Goal: Transaction & Acquisition: Purchase product/service

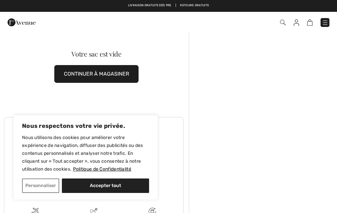
click at [328, 17] on div "Commander" at bounding box center [237, 22] width 193 height 13
click at [96, 75] on button "CONTINUER À MAGASINER" at bounding box center [96, 74] width 84 height 18
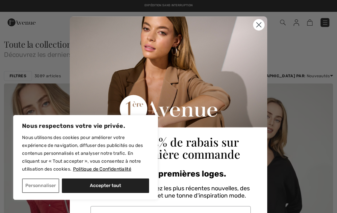
scroll to position [8, 0]
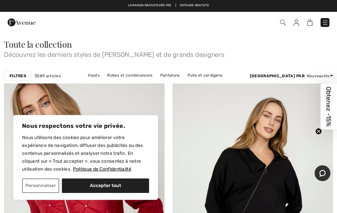
click at [104, 185] on button "Accepter tout" at bounding box center [105, 186] width 87 height 14
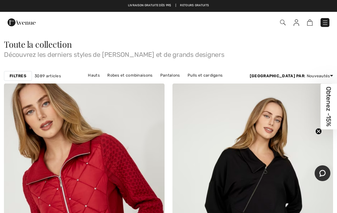
checkbox input "true"
click at [327, 23] on img at bounding box center [325, 22] width 7 height 7
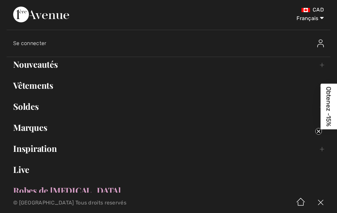
click at [38, 92] on link "Vêtements Toggle submenu" at bounding box center [169, 85] width 324 height 14
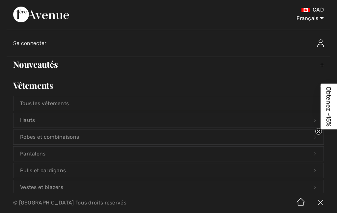
click at [55, 133] on link "Robes et combinaisons Open submenu" at bounding box center [168, 137] width 310 height 14
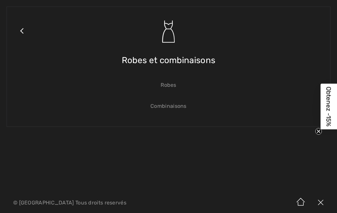
click at [164, 111] on link "Combinaisons" at bounding box center [168, 106] width 310 height 14
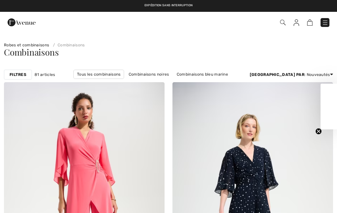
checkbox input "true"
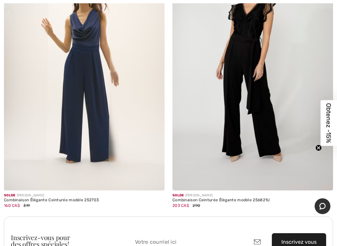
scroll to position [3172, 0]
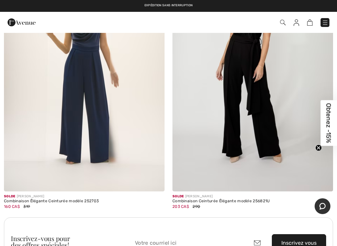
click at [78, 126] on img at bounding box center [84, 71] width 160 height 241
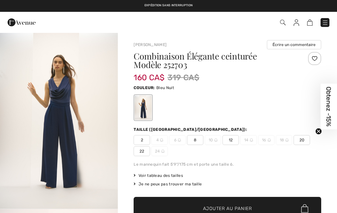
click at [230, 140] on span "12" at bounding box center [230, 140] width 16 height 10
click at [209, 207] on span "Ajouter au panier" at bounding box center [227, 208] width 49 height 7
click at [322, 25] on img at bounding box center [325, 22] width 7 height 7
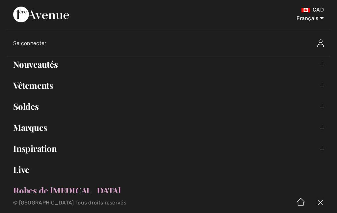
click at [38, 83] on link "Vêtements Toggle submenu" at bounding box center [169, 85] width 324 height 14
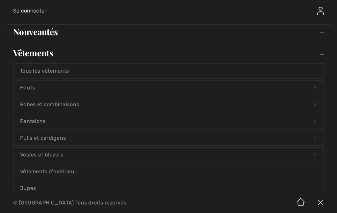
scroll to position [36, 0]
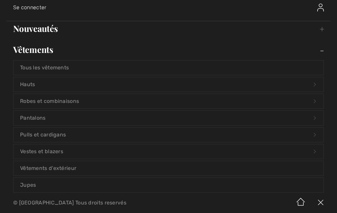
click at [42, 152] on link "Vestes et blazers Open submenu" at bounding box center [168, 151] width 310 height 14
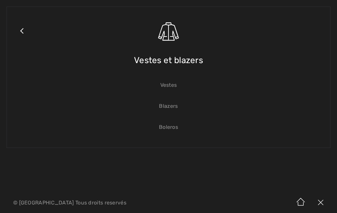
click at [167, 129] on link "Boleros" at bounding box center [168, 127] width 310 height 14
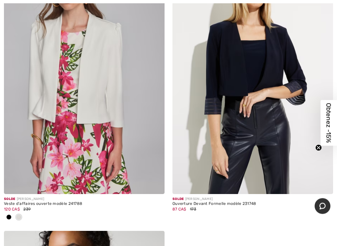
scroll to position [1793, 0]
click at [53, 202] on div "Veste d'affaires ouverte modèle 241788" at bounding box center [84, 204] width 160 height 5
click at [90, 131] on img at bounding box center [84, 73] width 160 height 241
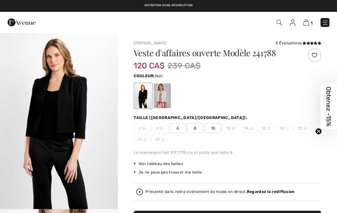
checkbox input "true"
click at [209, 127] on span "10" at bounding box center [213, 128] width 16 height 10
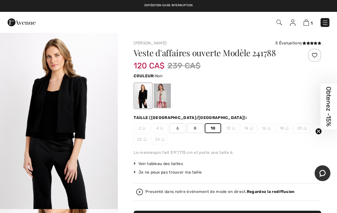
click at [162, 97] on div at bounding box center [162, 96] width 17 height 25
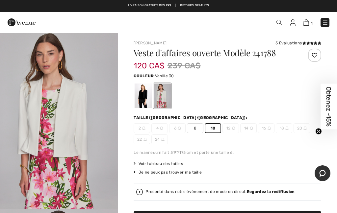
click at [207, 99] on div at bounding box center [226, 95] width 187 height 27
click at [215, 131] on span "10" at bounding box center [213, 128] width 16 height 10
click at [225, 150] on div "Le mannequin fait 5'9"/175 cm et porte une taille 6." at bounding box center [226, 153] width 187 height 6
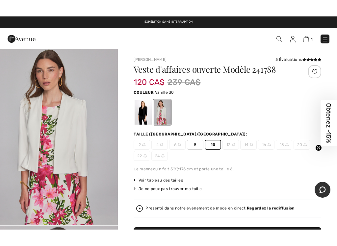
scroll to position [17, 0]
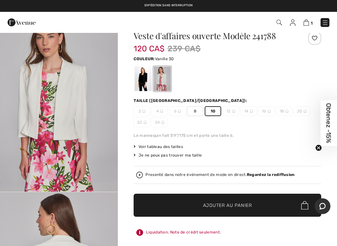
click at [219, 200] on span "✔ Ajouté au panier Ajouter au panier" at bounding box center [226, 205] width 187 height 23
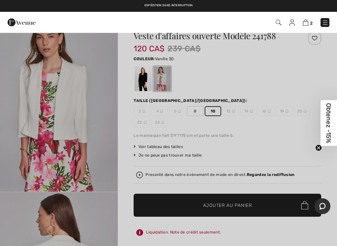
click at [326, 22] on img at bounding box center [325, 22] width 7 height 7
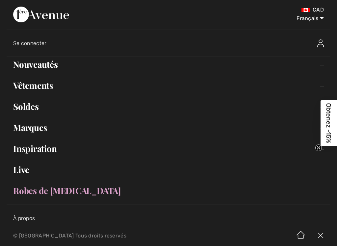
click at [39, 92] on link "Vêtements Toggle submenu" at bounding box center [169, 85] width 324 height 14
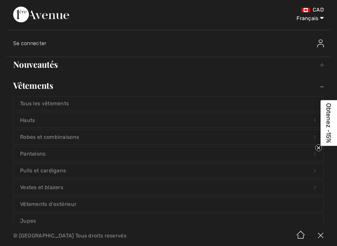
click at [40, 171] on link "Pulls et cardigans Open submenu" at bounding box center [168, 170] width 310 height 14
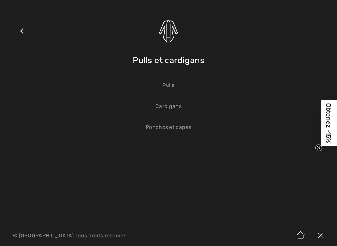
click at [166, 128] on link "Ponchos et capes" at bounding box center [168, 127] width 310 height 14
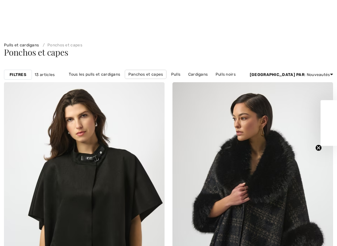
checkbox input "true"
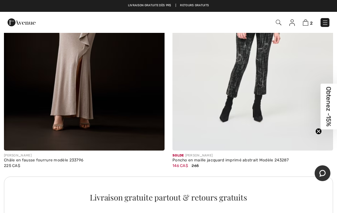
scroll to position [1527, 0]
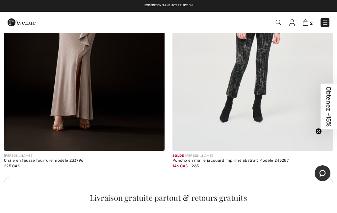
click at [322, 29] on div "2 Commander" at bounding box center [237, 22] width 193 height 13
click at [327, 19] on img at bounding box center [325, 22] width 7 height 7
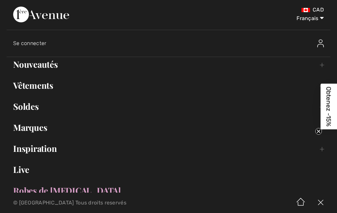
click at [42, 88] on link "Vêtements Toggle submenu" at bounding box center [169, 85] width 324 height 14
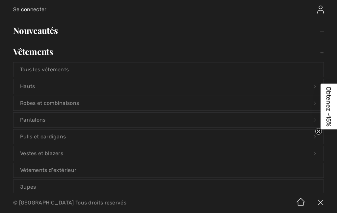
scroll to position [36, 0]
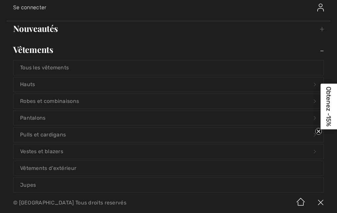
click at [48, 155] on link "Vestes et blazers Open submenu" at bounding box center [168, 151] width 310 height 14
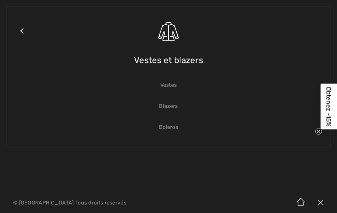
click at [167, 108] on link "Blazers" at bounding box center [168, 106] width 310 height 14
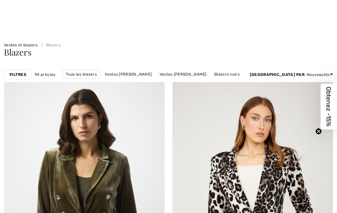
checkbox input "true"
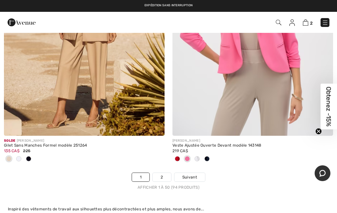
scroll to position [6965, 0]
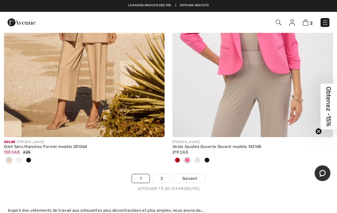
click at [191, 176] on span "Suivant" at bounding box center [189, 179] width 15 height 6
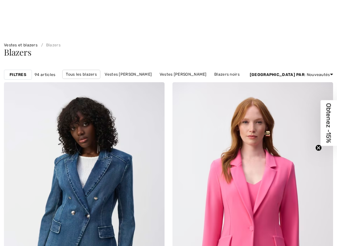
checkbox input "true"
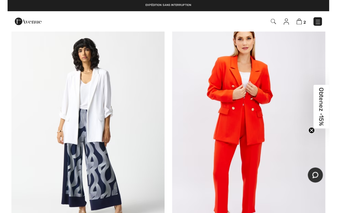
scroll to position [2861, 0]
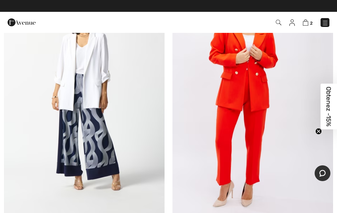
click at [82, 108] on img at bounding box center [84, 94] width 160 height 241
checkbox input "true"
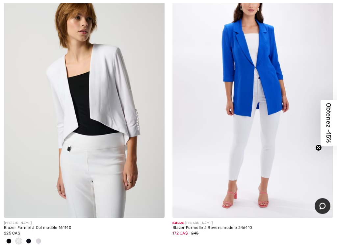
scroll to position [4039, 0]
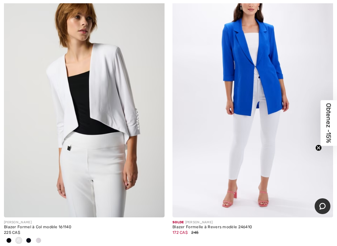
click at [109, 105] on img at bounding box center [84, 97] width 160 height 241
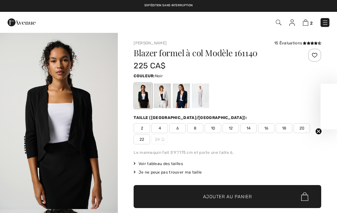
checkbox input "true"
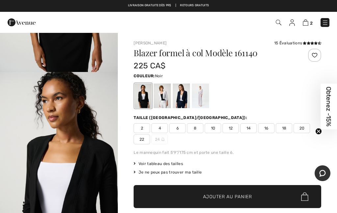
click at [54, 112] on img "2 / 3" at bounding box center [59, 160] width 118 height 177
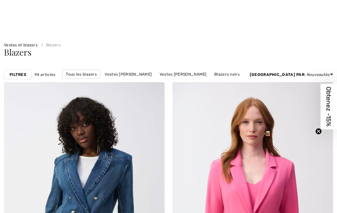
checkbox input "true"
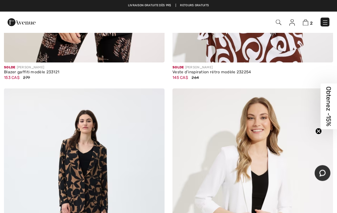
scroll to position [5602, 0]
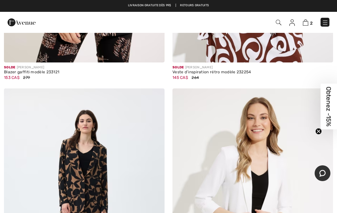
click at [323, 21] on img at bounding box center [325, 22] width 7 height 7
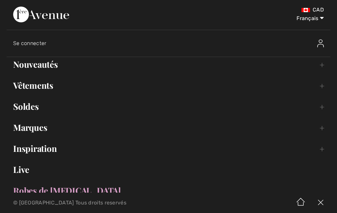
click at [26, 89] on link "Vêtements Toggle submenu" at bounding box center [169, 85] width 324 height 14
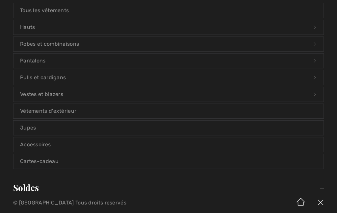
scroll to position [93, 0]
click at [39, 93] on link "Vestes et blazers Open submenu" at bounding box center [168, 94] width 310 height 14
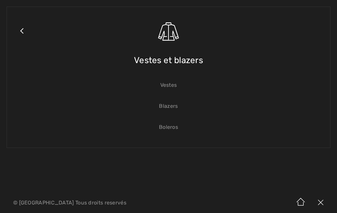
click at [162, 106] on link "Blazers" at bounding box center [168, 106] width 310 height 14
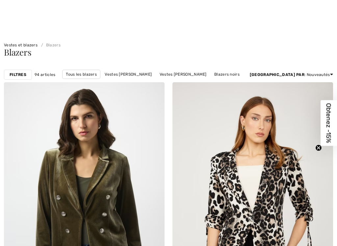
checkbox input "true"
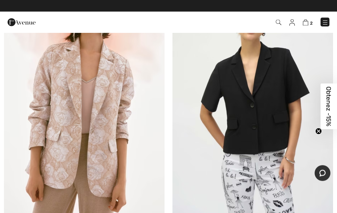
scroll to position [5458, 0]
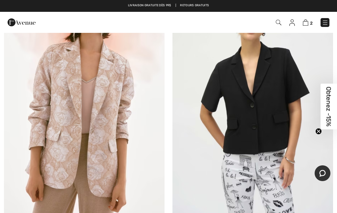
click at [323, 23] on img at bounding box center [325, 22] width 7 height 7
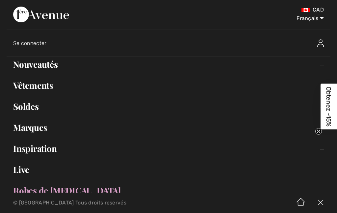
click at [28, 85] on link "Vêtements Toggle submenu" at bounding box center [169, 85] width 324 height 14
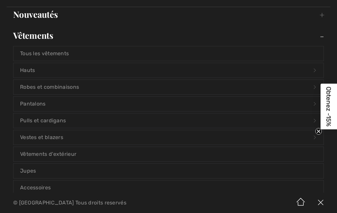
scroll to position [50, 0]
click at [33, 140] on link "Vestes et blazers Open submenu" at bounding box center [168, 137] width 310 height 14
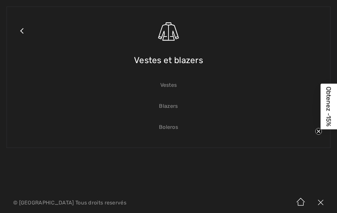
click at [161, 108] on link "Blazers" at bounding box center [168, 106] width 310 height 14
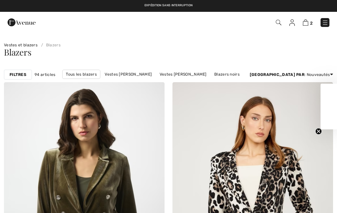
checkbox input "true"
click at [325, 25] on img at bounding box center [325, 22] width 7 height 7
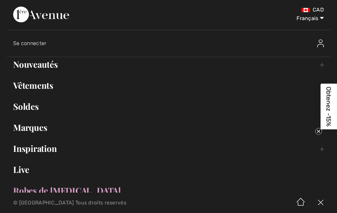
click at [32, 90] on link "Vêtements Toggle submenu" at bounding box center [169, 85] width 324 height 14
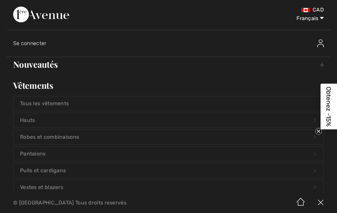
click at [40, 190] on link "Vestes et blazers Open submenu" at bounding box center [168, 187] width 310 height 14
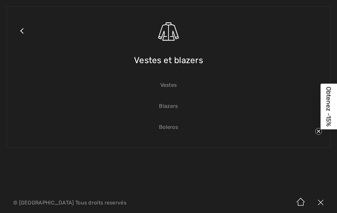
click at [167, 129] on link "Boleros" at bounding box center [168, 127] width 310 height 14
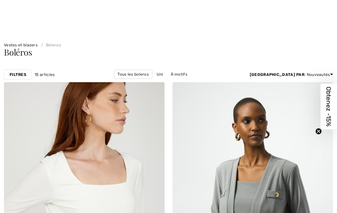
checkbox input "true"
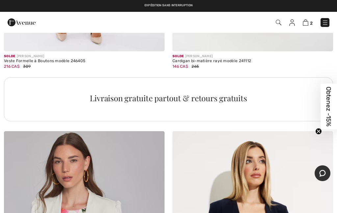
scroll to position [1614, 0]
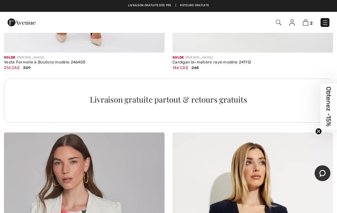
click at [325, 21] on img at bounding box center [325, 22] width 7 height 7
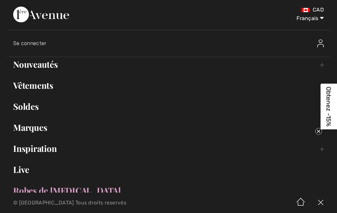
click at [32, 87] on link "Vêtements Toggle submenu" at bounding box center [169, 85] width 324 height 14
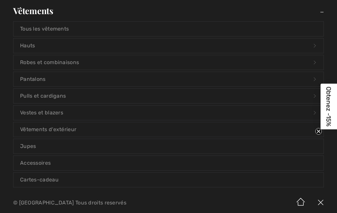
scroll to position [77, 0]
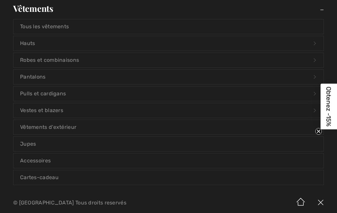
click at [39, 96] on link "Pulls et cardigans Open submenu" at bounding box center [168, 93] width 310 height 14
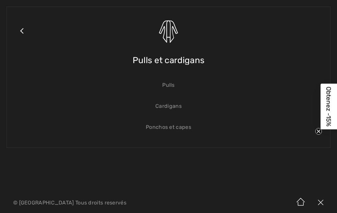
click at [151, 111] on link "Cardigans" at bounding box center [168, 106] width 310 height 14
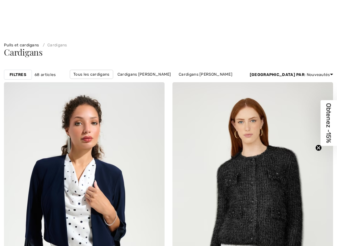
checkbox input "true"
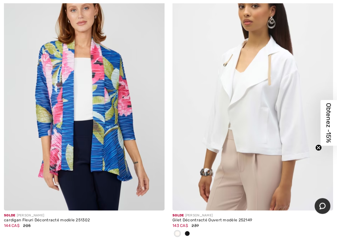
scroll to position [4345, 0]
click at [246, 123] on img at bounding box center [252, 90] width 160 height 241
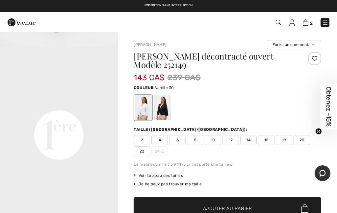
scroll to position [339, 0]
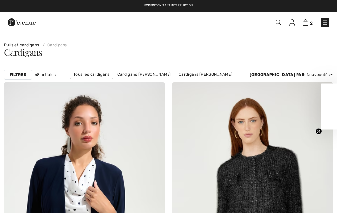
checkbox input "true"
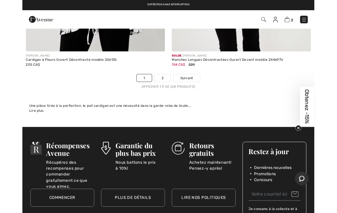
scroll to position [7061, 0]
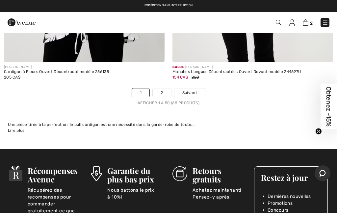
click at [190, 90] on span "Suivant" at bounding box center [189, 93] width 15 height 6
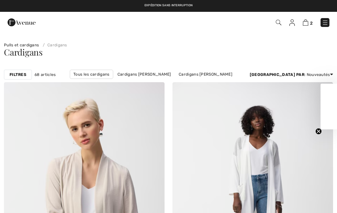
checkbox input "true"
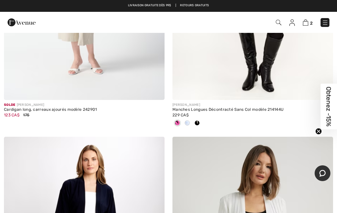
scroll to position [1890, 0]
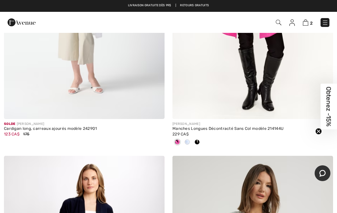
click at [307, 25] on img at bounding box center [305, 22] width 6 height 6
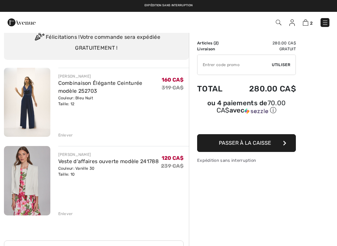
scroll to position [30, 0]
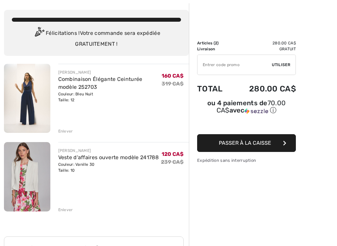
click at [67, 160] on link "Veste d'affaires ouverte modèle 241788" at bounding box center [108, 157] width 100 height 6
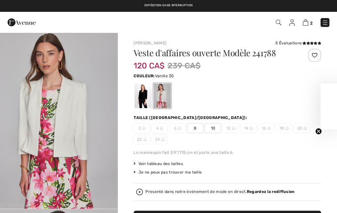
checkbox input "true"
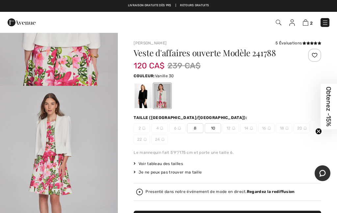
click at [315, 21] on span "2" at bounding box center [237, 22] width 183 height 9
click at [306, 25] on img at bounding box center [305, 22] width 6 height 6
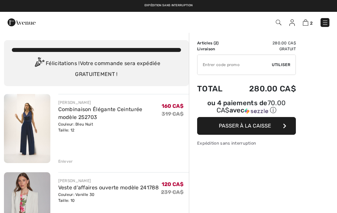
checkbox input "true"
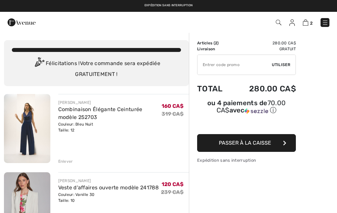
click at [85, 111] on link "Combinaison Élégante Ceinturée modèle 252703" at bounding box center [100, 113] width 84 height 14
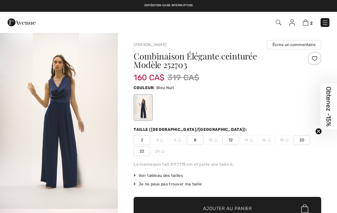
checkbox input "true"
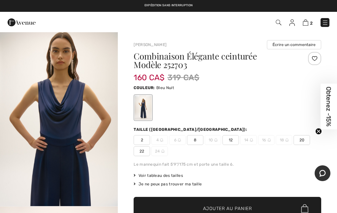
scroll to position [709, 0]
click at [305, 25] on img at bounding box center [305, 22] width 6 height 6
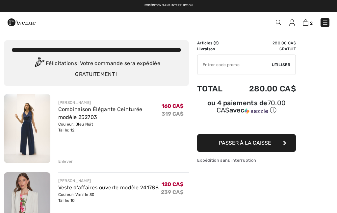
click at [31, 188] on img at bounding box center [27, 206] width 46 height 69
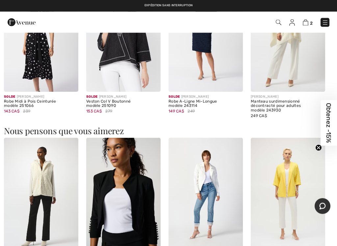
scroll to position [470, 0]
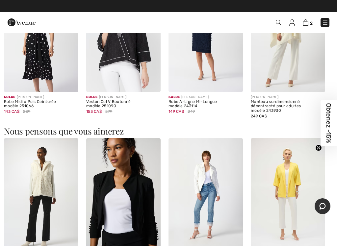
click at [207, 182] on img at bounding box center [205, 193] width 74 height 111
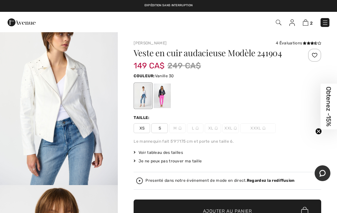
scroll to position [202, 0]
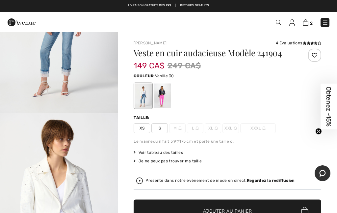
click at [327, 25] on img at bounding box center [325, 22] width 7 height 7
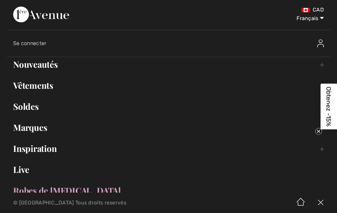
scroll to position [92, 0]
click at [28, 111] on link "Soldes Toggle submenu" at bounding box center [169, 106] width 324 height 14
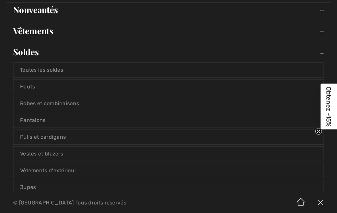
scroll to position [55, 0]
click at [53, 157] on link "Vestes et blazers" at bounding box center [168, 153] width 310 height 14
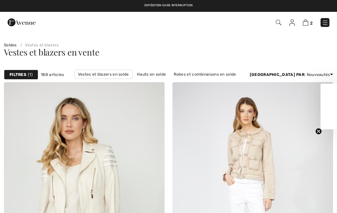
checkbox input "true"
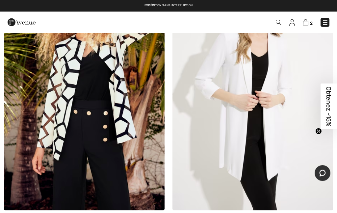
scroll to position [3523, 0]
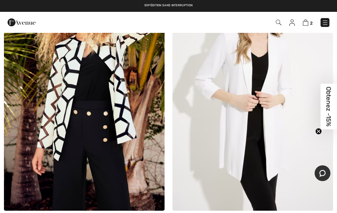
click at [269, 138] on img at bounding box center [252, 90] width 160 height 241
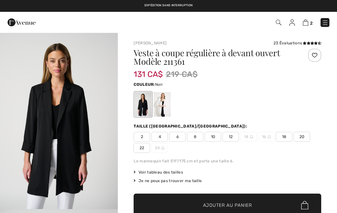
checkbox input "true"
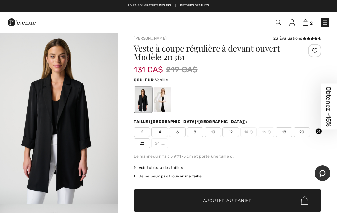
click at [161, 104] on div at bounding box center [162, 99] width 17 height 25
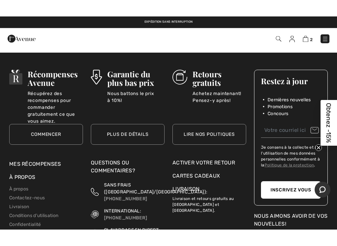
scroll to position [1273, 0]
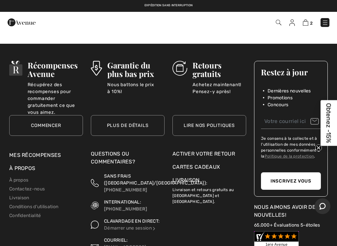
click at [329, 124] on span "Obtenez -15%" at bounding box center [329, 123] width 8 height 40
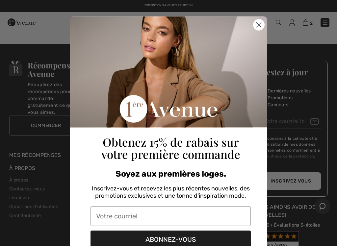
click at [195, 212] on input "Votre courriel" at bounding box center [170, 216] width 160 height 20
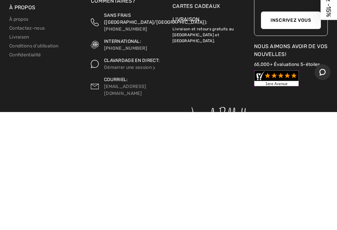
scroll to position [15, 0]
type input "brigitte.poulin1967@icloud.com"
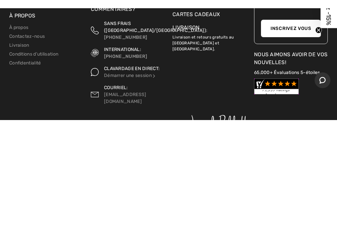
scroll to position [1367, 0]
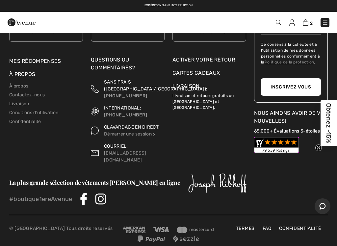
click at [333, 126] on span "Obtenez -15%" at bounding box center [328, 123] width 16 height 46
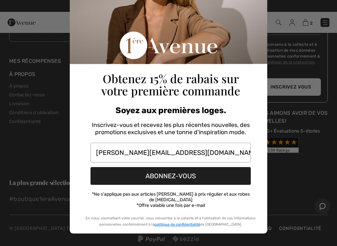
scroll to position [63, 0]
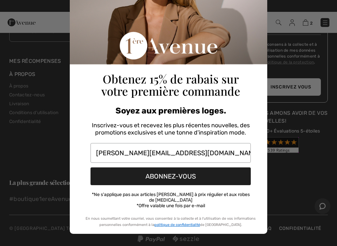
click at [175, 179] on button "ABONNEZ-VOUS" at bounding box center [170, 176] width 160 height 18
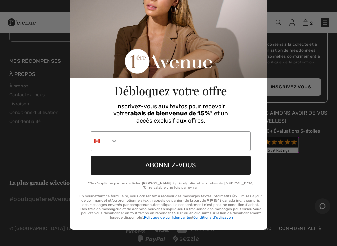
scroll to position [21, 0]
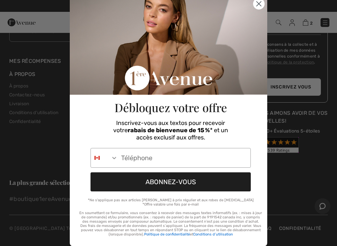
click at [259, 2] on circle "Close dialog" at bounding box center [258, 3] width 11 height 11
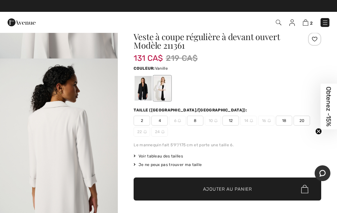
scroll to position [0, 0]
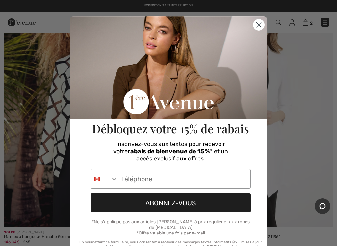
click at [258, 26] on circle "Close dialog" at bounding box center [258, 24] width 11 height 11
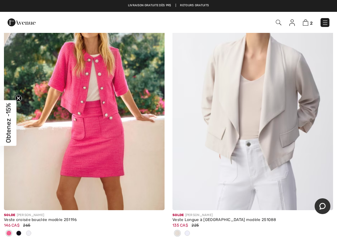
scroll to position [6956, 0]
click at [275, 119] on img at bounding box center [252, 90] width 160 height 241
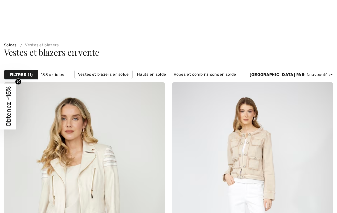
checkbox input "true"
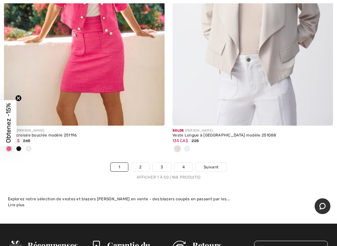
click at [140, 164] on link "2" at bounding box center [140, 167] width 18 height 9
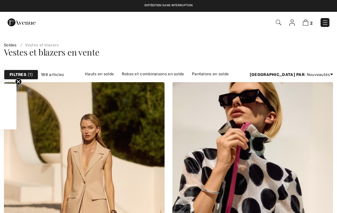
checkbox input "true"
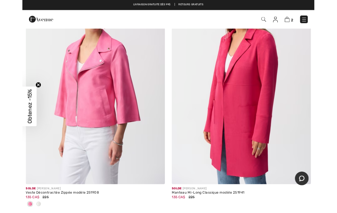
scroll to position [654, 0]
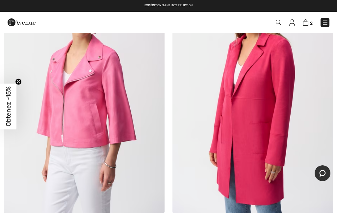
click at [101, 161] on img at bounding box center [84, 93] width 160 height 241
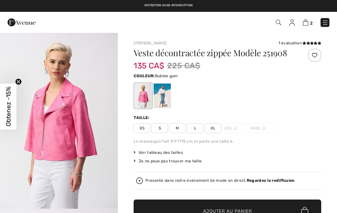
checkbox input "true"
click at [163, 98] on div at bounding box center [162, 96] width 17 height 25
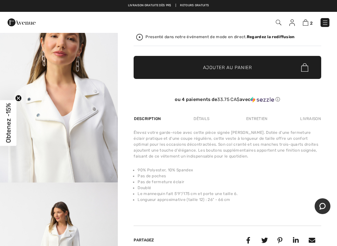
scroll to position [237, 0]
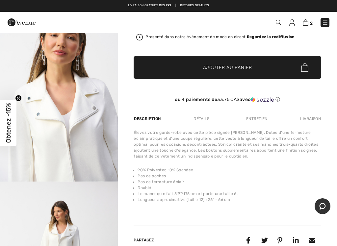
click at [66, 146] on img "3 / 8" at bounding box center [59, 93] width 118 height 177
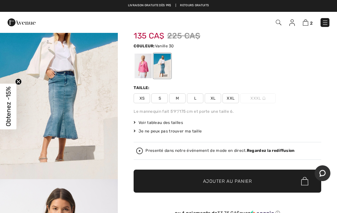
scroll to position [28, 0]
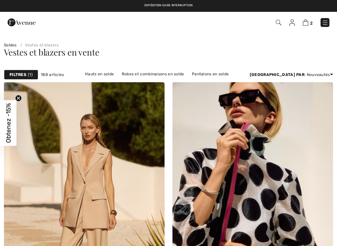
checkbox input "true"
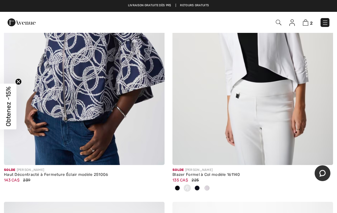
scroll to position [2906, 0]
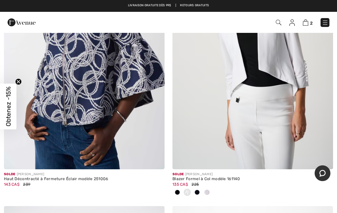
click at [278, 99] on img at bounding box center [252, 49] width 160 height 241
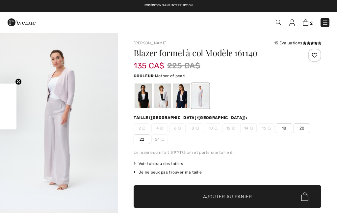
checkbox input "true"
click at [162, 99] on div at bounding box center [162, 96] width 17 height 25
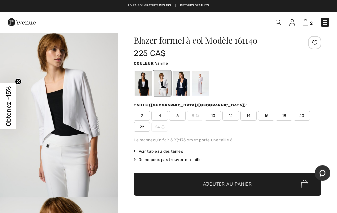
scroll to position [12, 0]
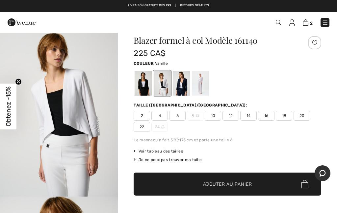
click at [212, 116] on span "10" at bounding box center [213, 116] width 16 height 10
click at [224, 183] on span "Ajouter au panier" at bounding box center [227, 184] width 49 height 7
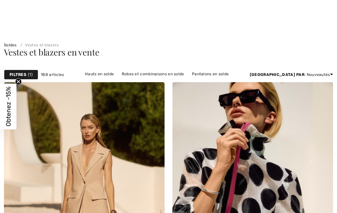
checkbox input "true"
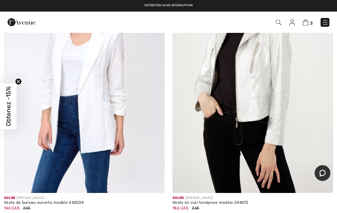
scroll to position [5429, 0]
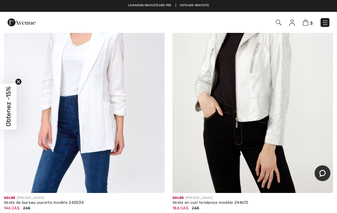
click at [86, 135] on img at bounding box center [84, 72] width 160 height 241
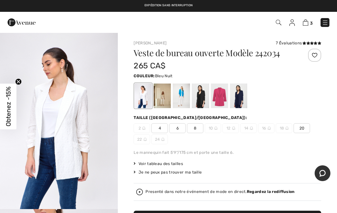
click at [239, 98] on div at bounding box center [238, 96] width 17 height 25
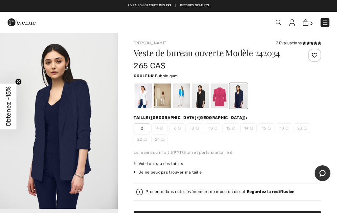
click at [220, 97] on div at bounding box center [219, 96] width 17 height 25
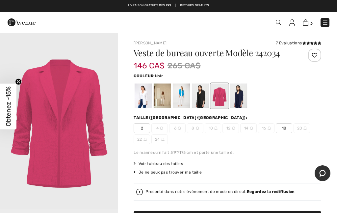
click at [204, 96] on div at bounding box center [200, 96] width 17 height 25
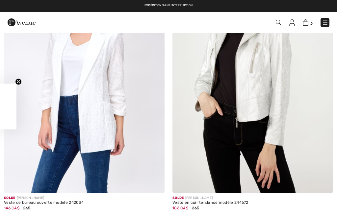
checkbox input "true"
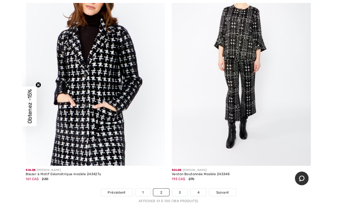
scroll to position [6998, 0]
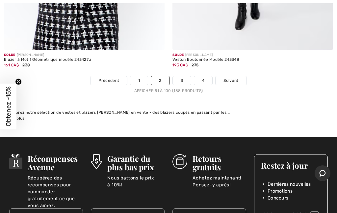
click at [181, 76] on link "3" at bounding box center [182, 80] width 18 height 9
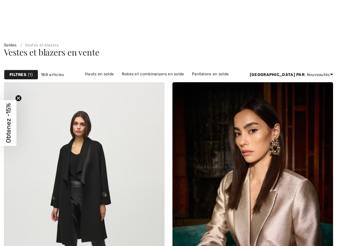
checkbox input "true"
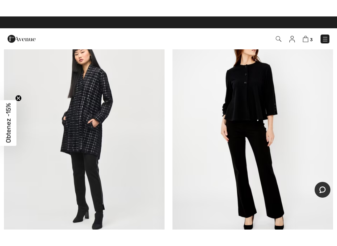
scroll to position [3433, 0]
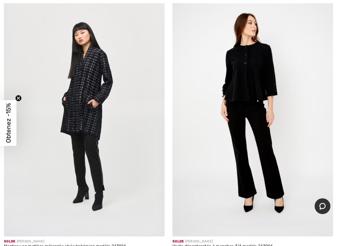
click at [233, 127] on img at bounding box center [252, 116] width 160 height 241
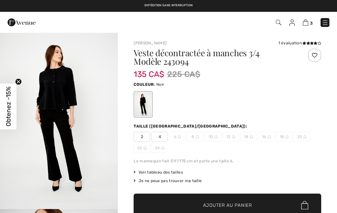
checkbox input "true"
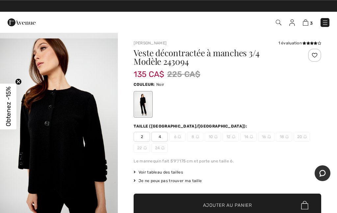
scroll to position [176, 0]
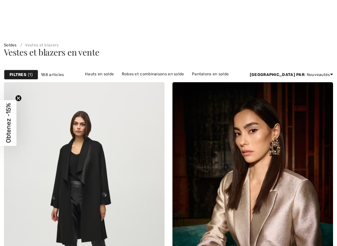
checkbox input "true"
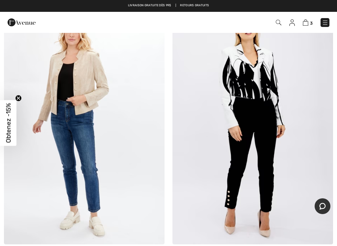
scroll to position [6443, 0]
click at [84, 97] on img at bounding box center [84, 124] width 160 height 241
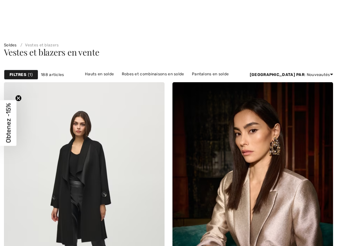
checkbox input "true"
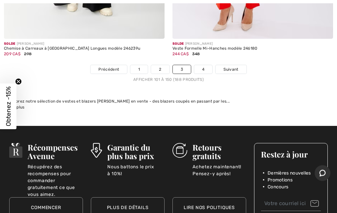
scroll to position [6982, 0]
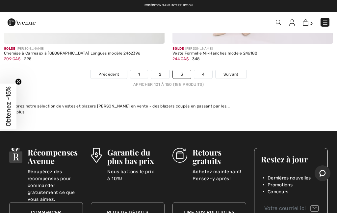
click at [205, 70] on link "4" at bounding box center [203, 74] width 18 height 9
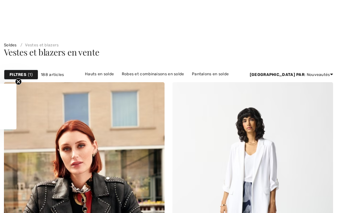
checkbox input "true"
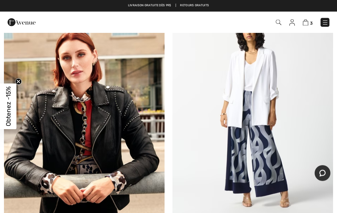
scroll to position [91, 0]
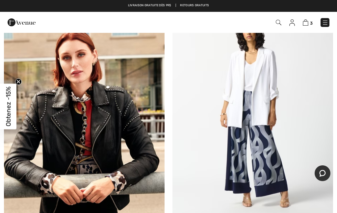
click at [260, 86] on img at bounding box center [252, 111] width 160 height 241
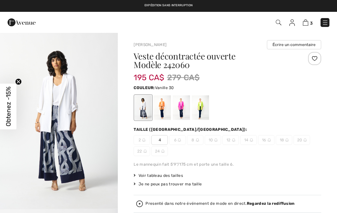
click at [307, 21] on img at bounding box center [305, 22] width 6 height 6
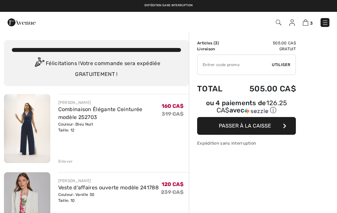
checkbox input "true"
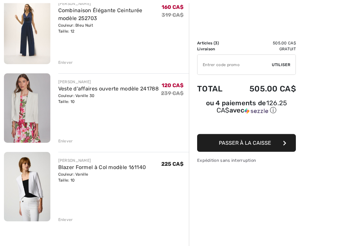
scroll to position [99, 0]
click at [62, 213] on div "Enlever" at bounding box center [65, 220] width 15 height 6
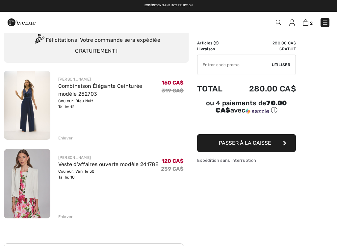
scroll to position [23, 0]
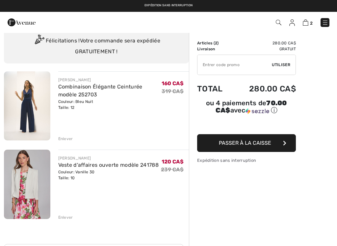
click at [81, 89] on link "Combinaison Élégante Ceinturée modèle 252703" at bounding box center [100, 91] width 84 height 14
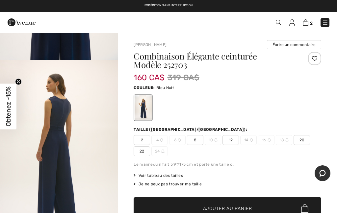
click at [305, 25] on img at bounding box center [305, 22] width 6 height 6
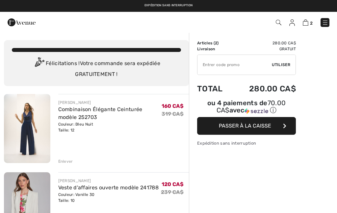
checkbox input "true"
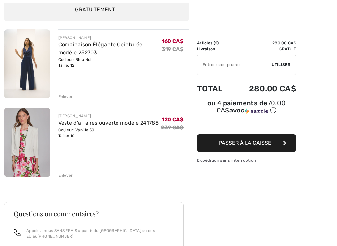
scroll to position [76, 0]
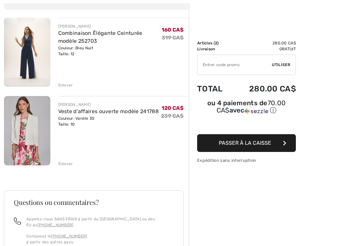
click at [80, 113] on link "Veste d'affaires ouverte modèle 241788" at bounding box center [108, 111] width 100 height 6
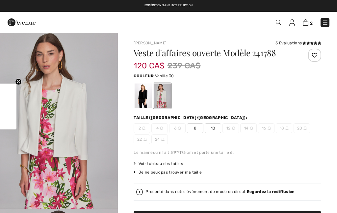
checkbox input "true"
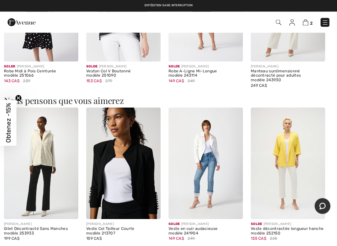
scroll to position [500, 0]
click at [203, 150] on img at bounding box center [205, 163] width 74 height 111
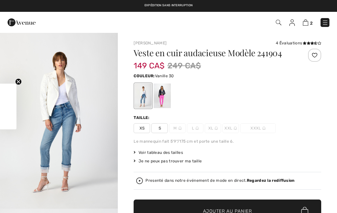
checkbox input "true"
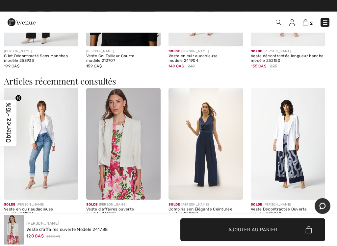
scroll to position [669, 0]
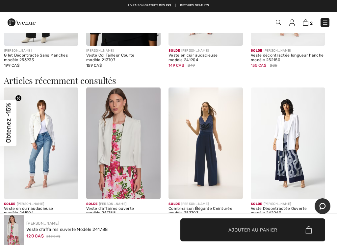
click at [44, 121] on img at bounding box center [41, 142] width 74 height 111
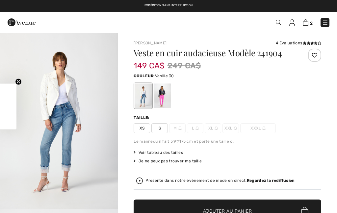
checkbox input "true"
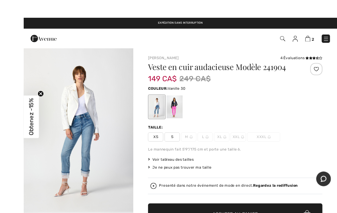
scroll to position [10, 0]
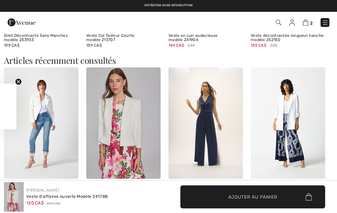
checkbox input "true"
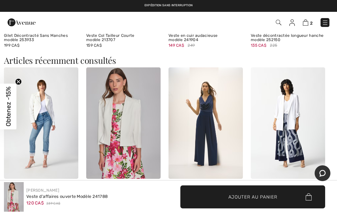
click at [126, 123] on img at bounding box center [123, 122] width 74 height 111
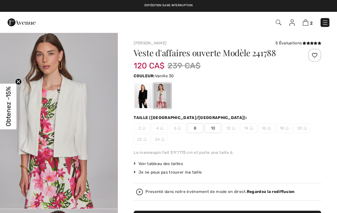
checkbox input "true"
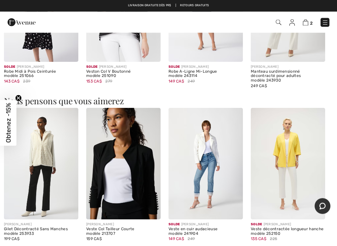
scroll to position [500, 0]
click at [143, 182] on img at bounding box center [123, 163] width 74 height 111
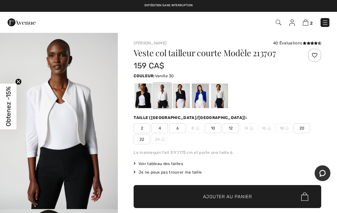
click at [325, 23] on img at bounding box center [325, 22] width 7 height 7
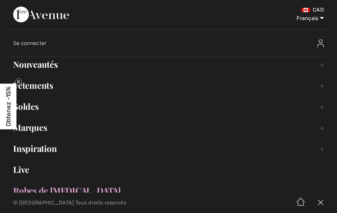
click at [34, 107] on link "Soldes Toggle submenu" at bounding box center [169, 106] width 324 height 14
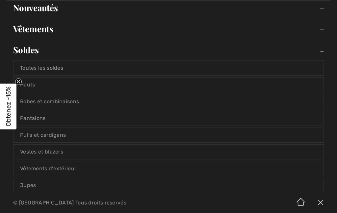
scroll to position [56, 0]
click at [59, 154] on link "Vestes et blazers" at bounding box center [168, 152] width 310 height 14
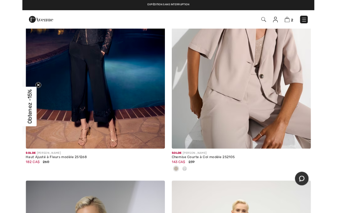
scroll to position [399, 0]
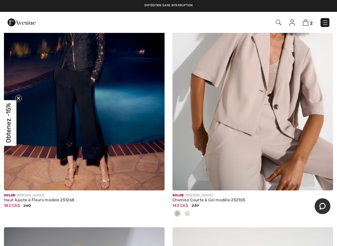
click at [251, 115] on img at bounding box center [252, 70] width 160 height 241
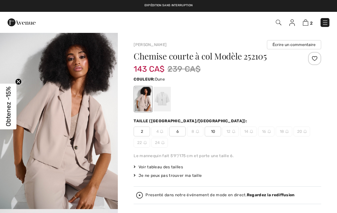
checkbox input "true"
click at [161, 102] on div at bounding box center [162, 99] width 17 height 25
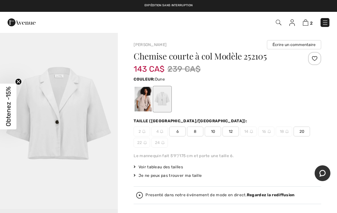
click at [143, 103] on div at bounding box center [142, 99] width 17 height 25
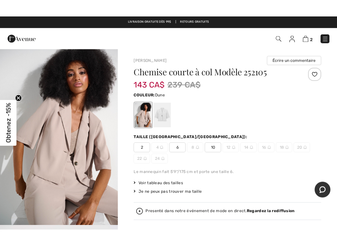
scroll to position [0, 0]
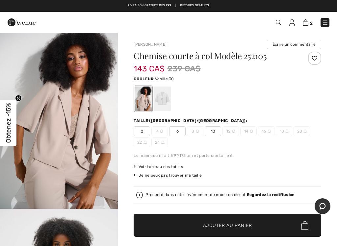
click at [161, 102] on div at bounding box center [162, 98] width 17 height 25
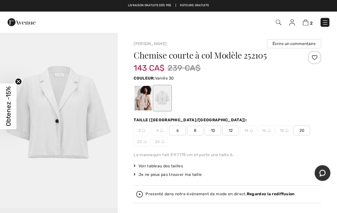
scroll to position [0, 0]
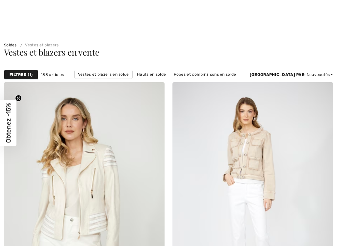
checkbox input "true"
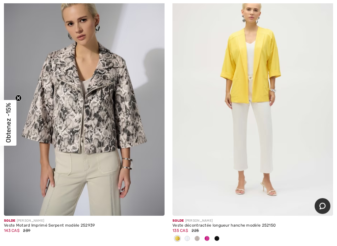
scroll to position [651, 0]
click at [247, 105] on img at bounding box center [252, 95] width 160 height 241
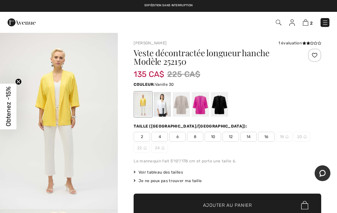
click at [162, 109] on div at bounding box center [162, 104] width 17 height 25
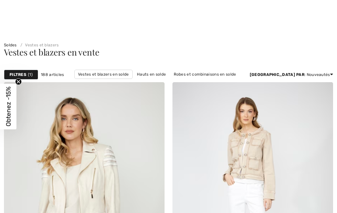
checkbox input "true"
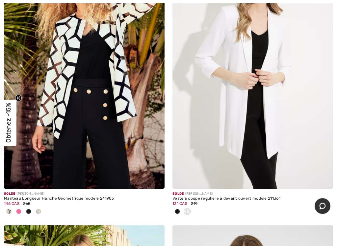
scroll to position [3545, 0]
click at [248, 122] on img at bounding box center [252, 68] width 160 height 241
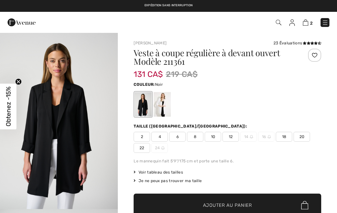
checkbox input "true"
click at [160, 112] on div at bounding box center [162, 104] width 17 height 25
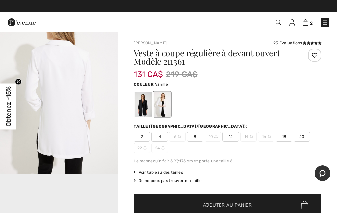
scroll to position [207, 0]
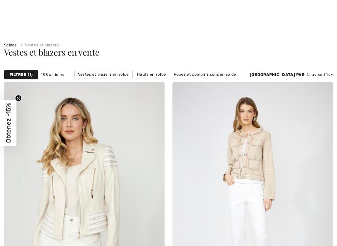
checkbox input "true"
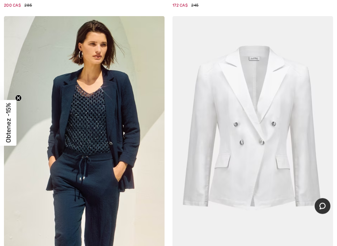
scroll to position [4021, 0]
click at [253, 152] on img at bounding box center [252, 136] width 160 height 241
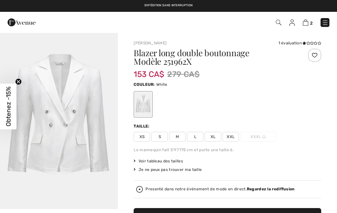
checkbox input "true"
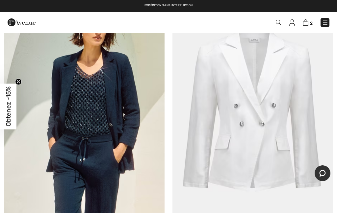
click at [119, 102] on img at bounding box center [84, 118] width 160 height 241
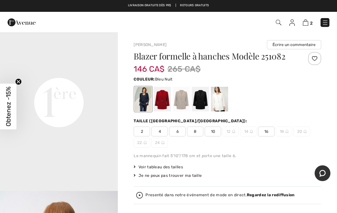
scroll to position [362, 0]
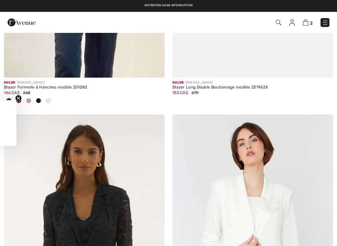
checkbox input "true"
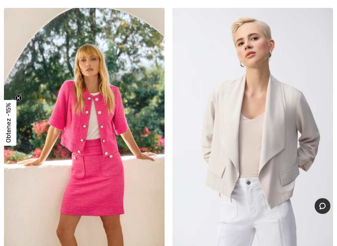
scroll to position [6919, 0]
click at [280, 143] on img at bounding box center [252, 128] width 160 height 241
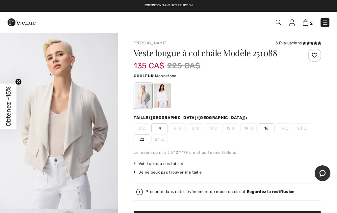
click at [162, 99] on div at bounding box center [162, 96] width 17 height 25
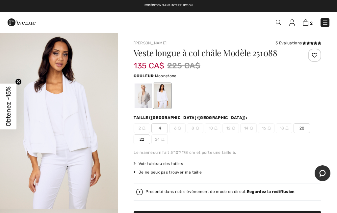
click at [137, 103] on div at bounding box center [142, 96] width 17 height 25
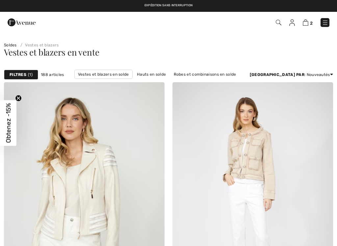
checkbox input "true"
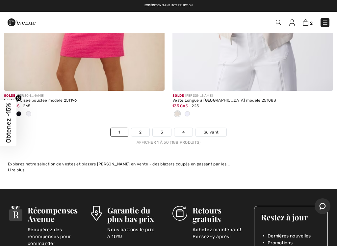
scroll to position [7077, 0]
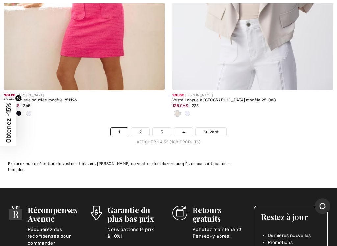
click at [139, 128] on link "2" at bounding box center [140, 132] width 18 height 9
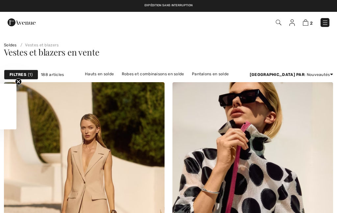
checkbox input "true"
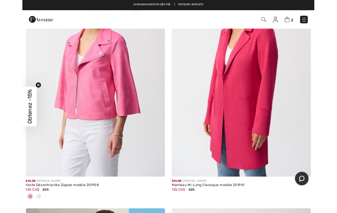
scroll to position [674, 0]
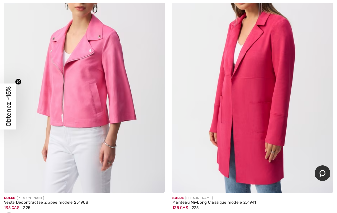
click at [92, 101] on img at bounding box center [84, 72] width 160 height 241
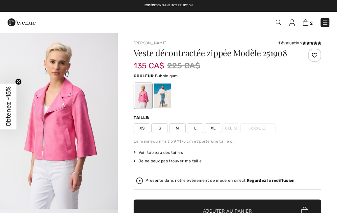
checkbox input "true"
click at [160, 95] on div at bounding box center [162, 96] width 17 height 25
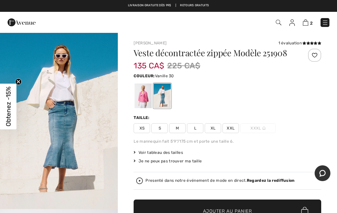
click at [73, 185] on img "1 / 8" at bounding box center [59, 120] width 118 height 177
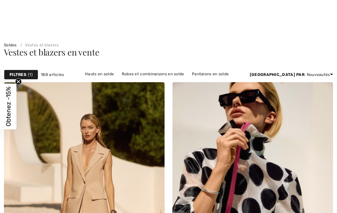
checkbox input "true"
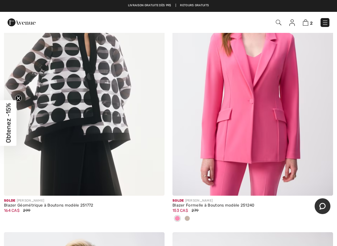
scroll to position [2066, 0]
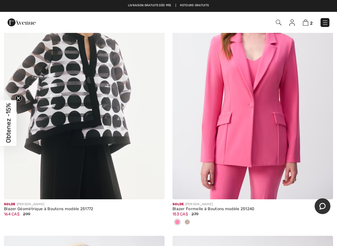
click at [246, 141] on img at bounding box center [252, 79] width 160 height 241
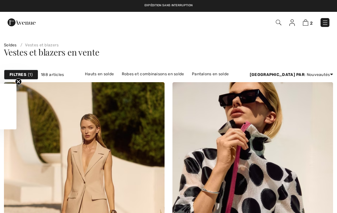
checkbox input "true"
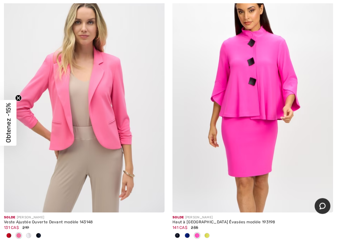
scroll to position [3140, 0]
click at [95, 135] on img at bounding box center [84, 92] width 160 height 241
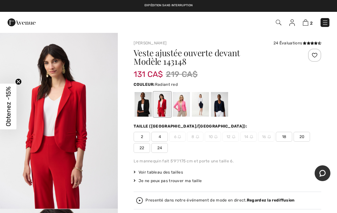
click at [200, 103] on div at bounding box center [200, 104] width 17 height 25
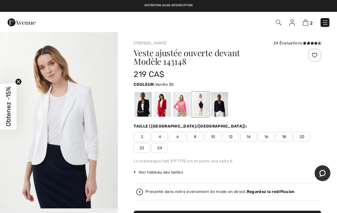
scroll to position [171, 0]
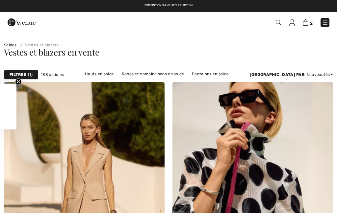
scroll to position [3159, 0]
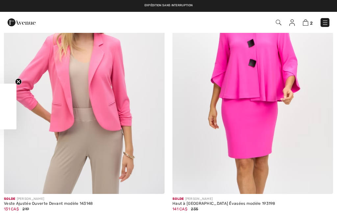
checkbox input "true"
